Goal: Navigation & Orientation: Find specific page/section

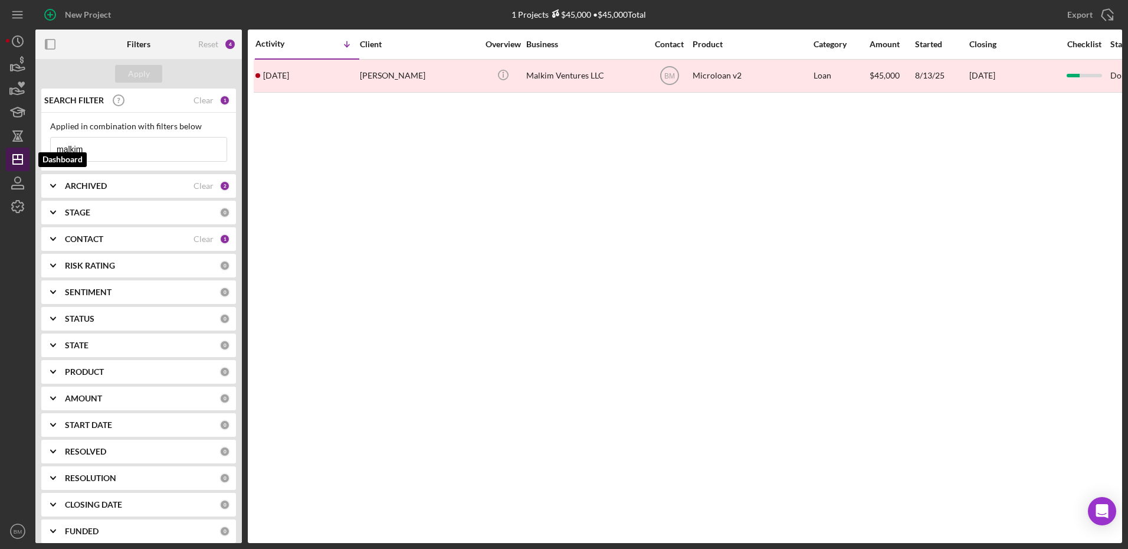
click at [21, 164] on polygon "button" at bounding box center [17, 159] width 9 height 9
click at [14, 159] on line "button" at bounding box center [17, 159] width 9 height 0
click at [13, 115] on icon "button" at bounding box center [17, 111] width 29 height 29
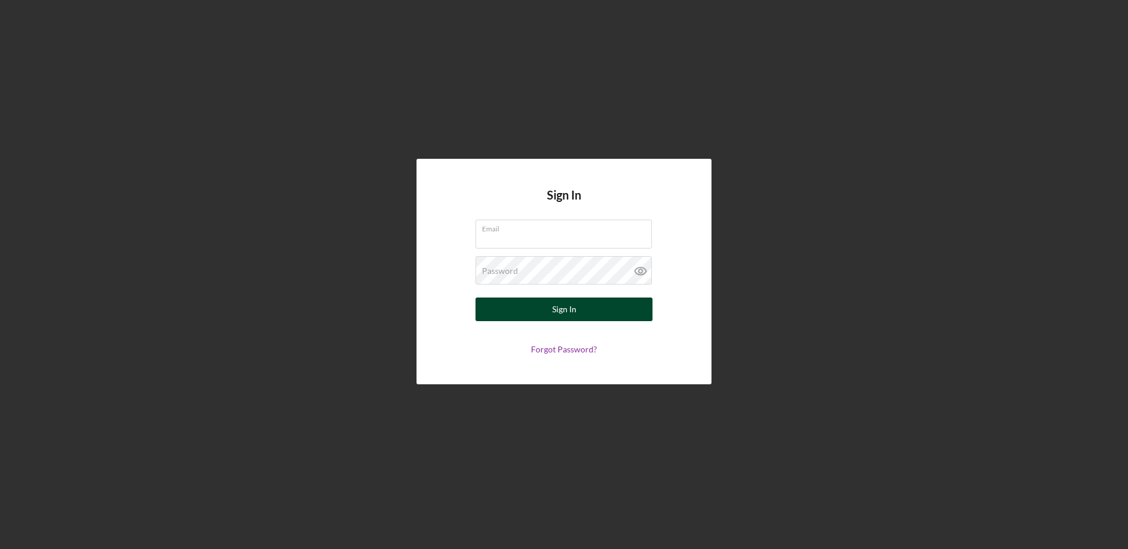
type input "[EMAIL_ADDRESS][DOMAIN_NAME]"
click at [563, 320] on div "Sign In" at bounding box center [564, 309] width 24 height 24
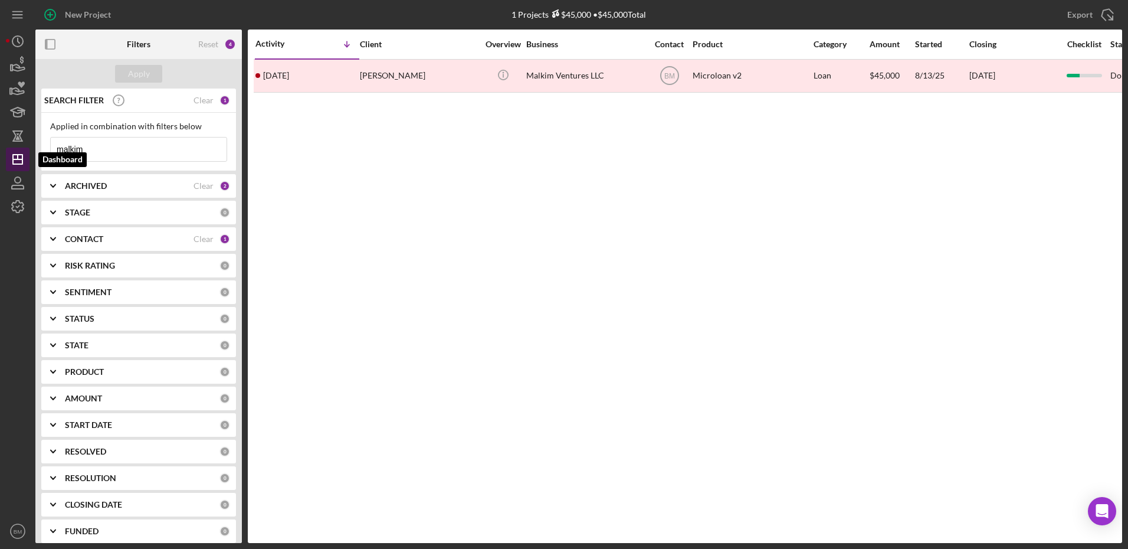
click at [10, 158] on icon "Icon/Dashboard" at bounding box center [17, 159] width 29 height 29
click at [197, 103] on div "Clear" at bounding box center [204, 100] width 20 height 9
click at [128, 74] on button "Apply" at bounding box center [138, 74] width 47 height 18
